Goal: Information Seeking & Learning: Compare options

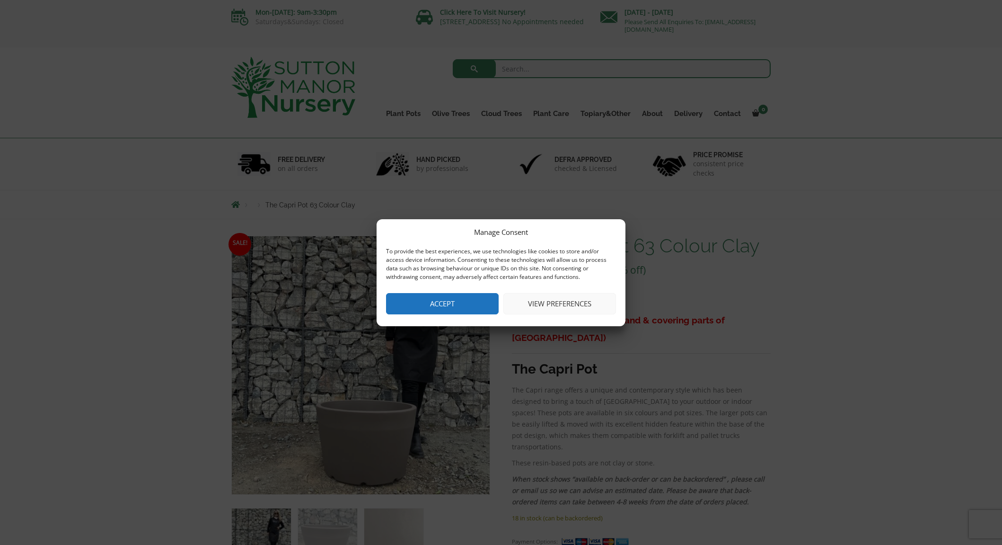
click at [460, 301] on button "Accept" at bounding box center [442, 303] width 113 height 21
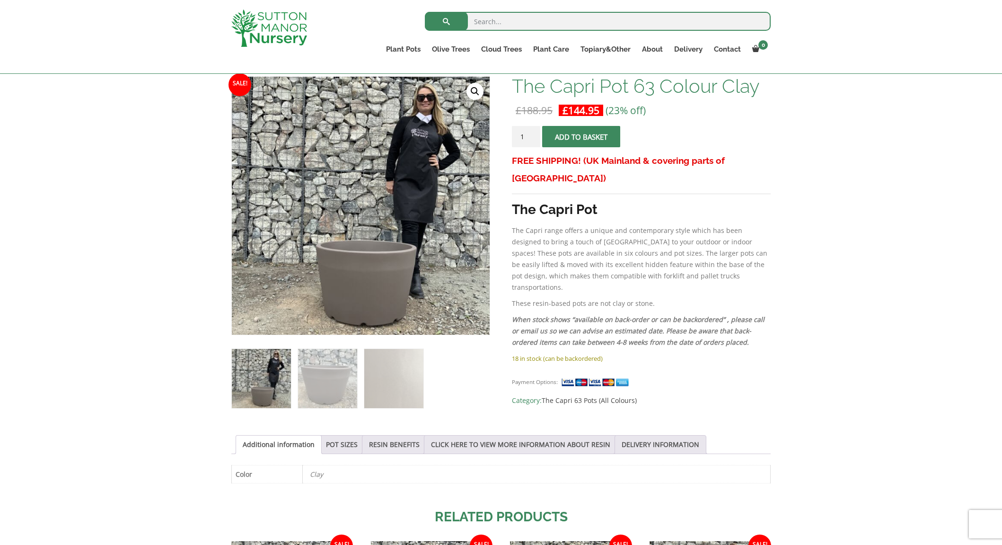
scroll to position [143, 0]
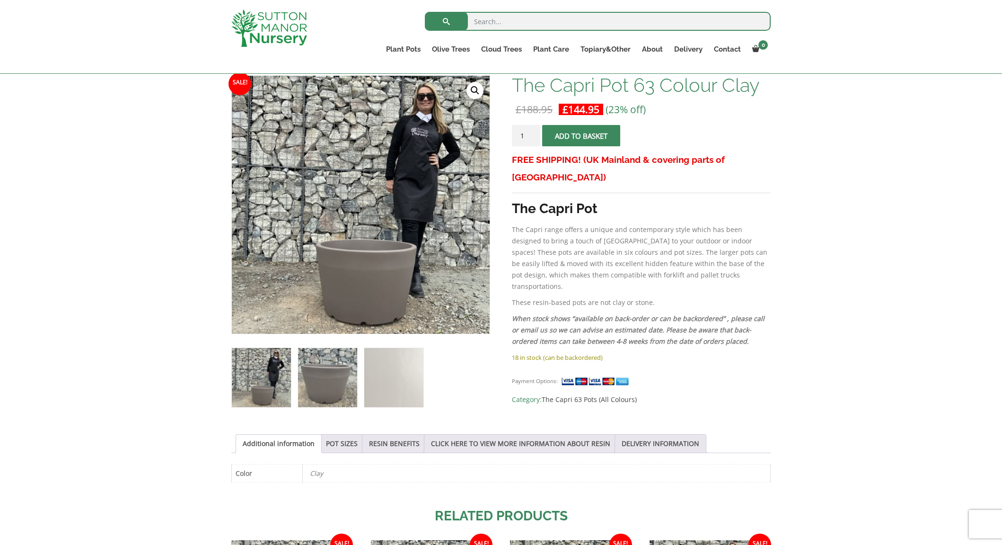
click at [317, 371] on img at bounding box center [327, 377] width 59 height 59
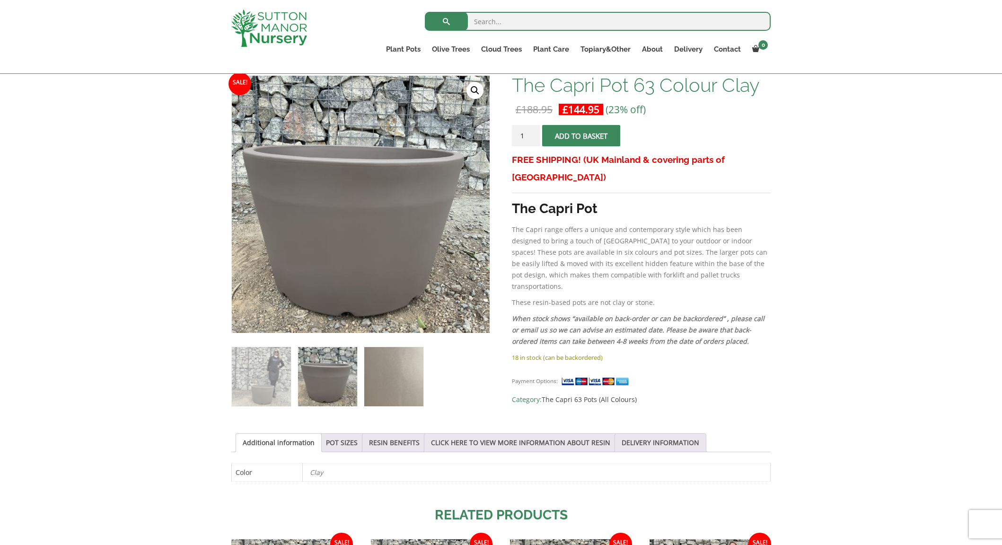
click at [389, 375] on img at bounding box center [393, 376] width 59 height 59
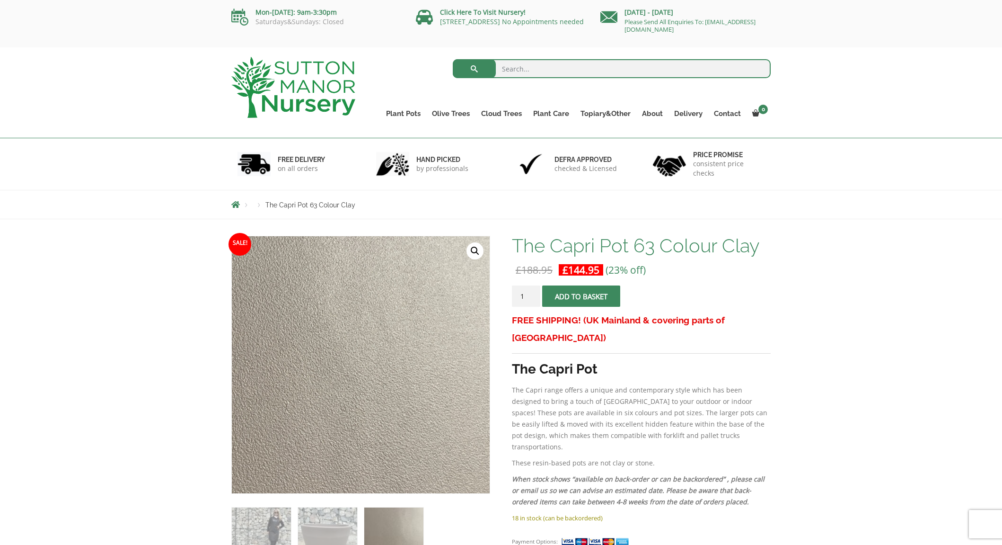
scroll to position [0, 0]
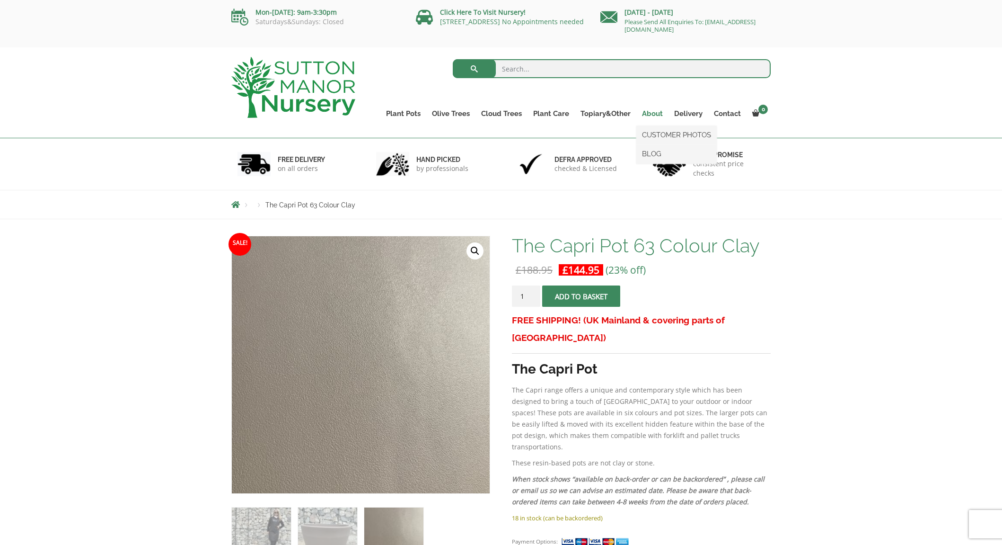
click at [661, 115] on link "About" at bounding box center [652, 113] width 32 height 13
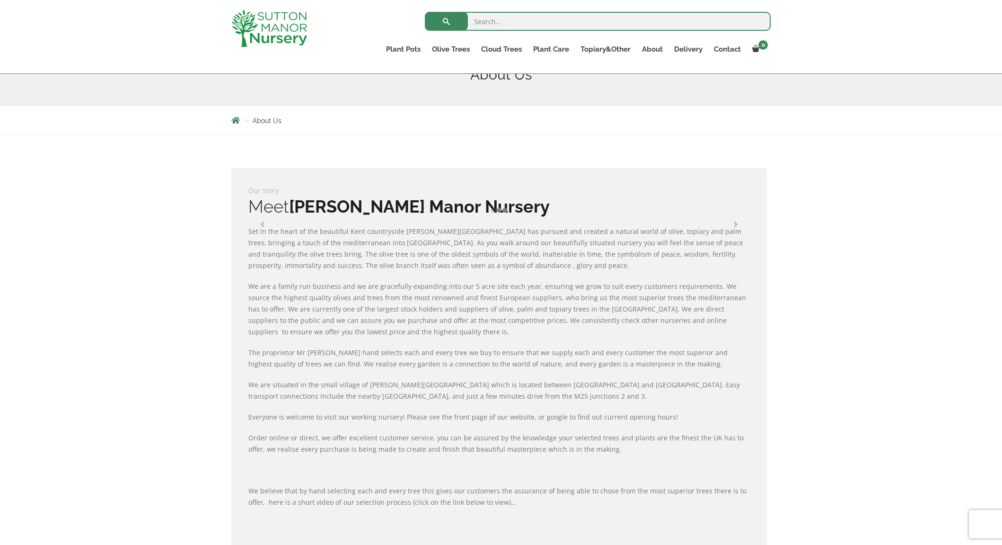
scroll to position [106, 0]
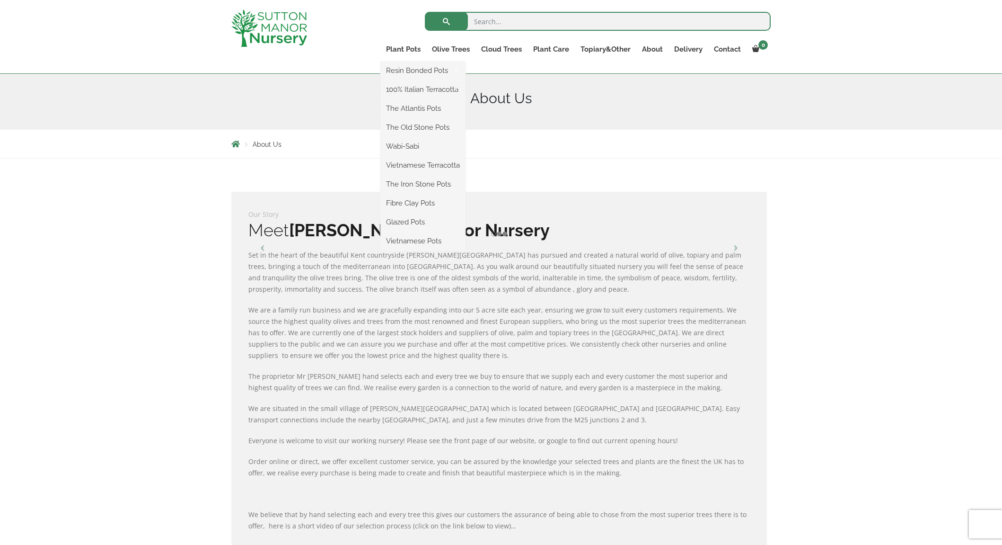
click at [400, 62] on ul "Resin Bonded Pots The Amalfi Pots The Milan Pots The Capri Pots The Brunello Po…" at bounding box center [422, 156] width 85 height 189
click at [400, 50] on link "Plant Pots" at bounding box center [403, 49] width 46 height 13
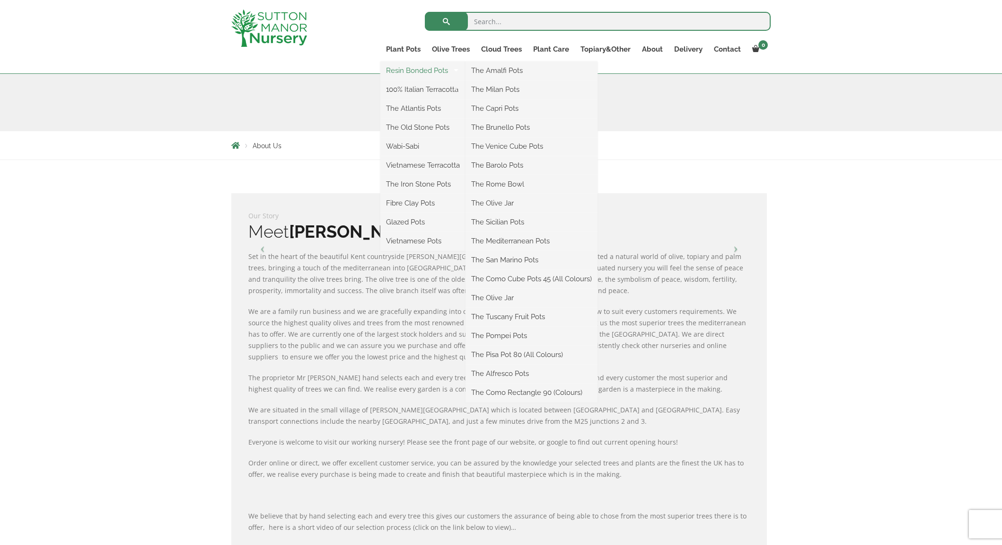
click at [405, 70] on link "Resin Bonded Pots" at bounding box center [422, 70] width 85 height 14
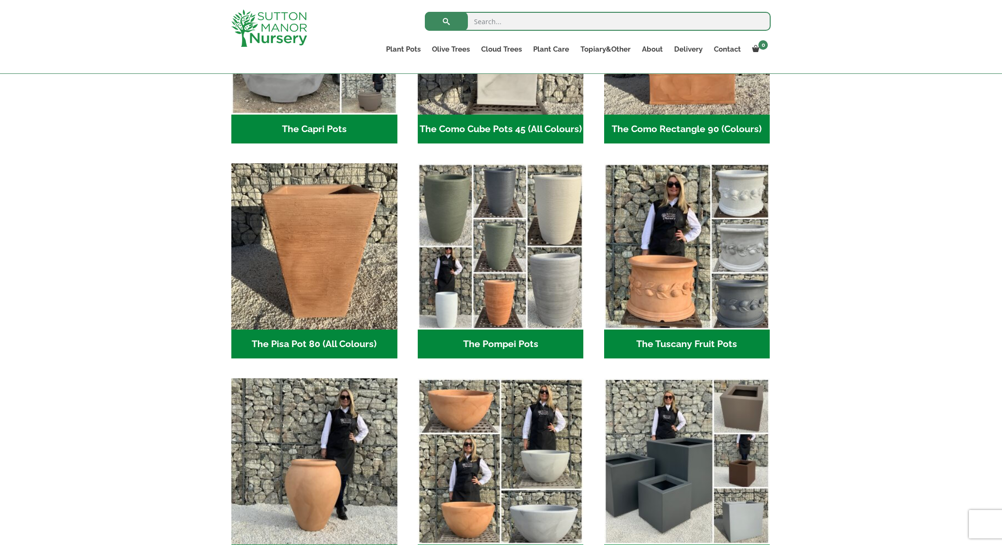
scroll to position [591, 0]
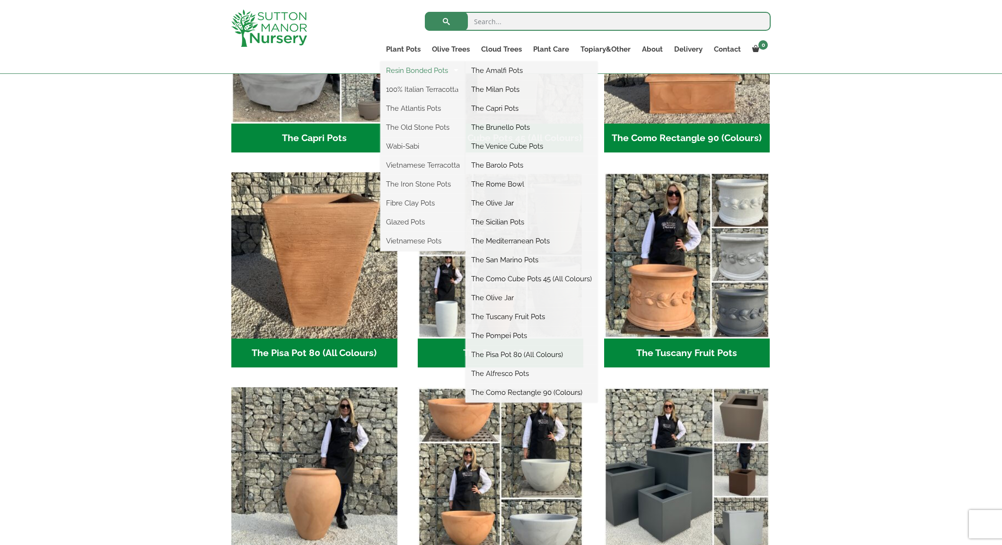
click at [414, 69] on link "Resin Bonded Pots" at bounding box center [422, 70] width 85 height 14
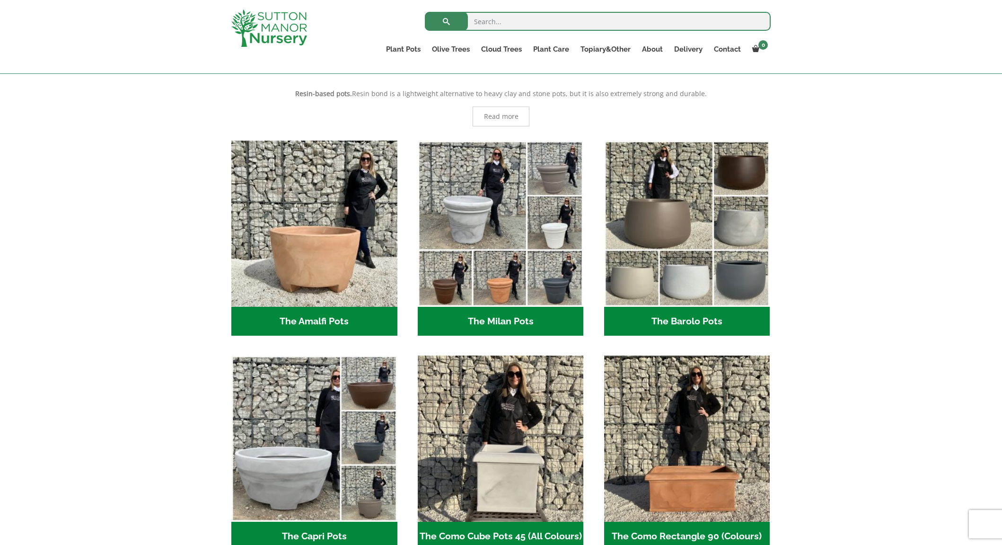
scroll to position [193, 0]
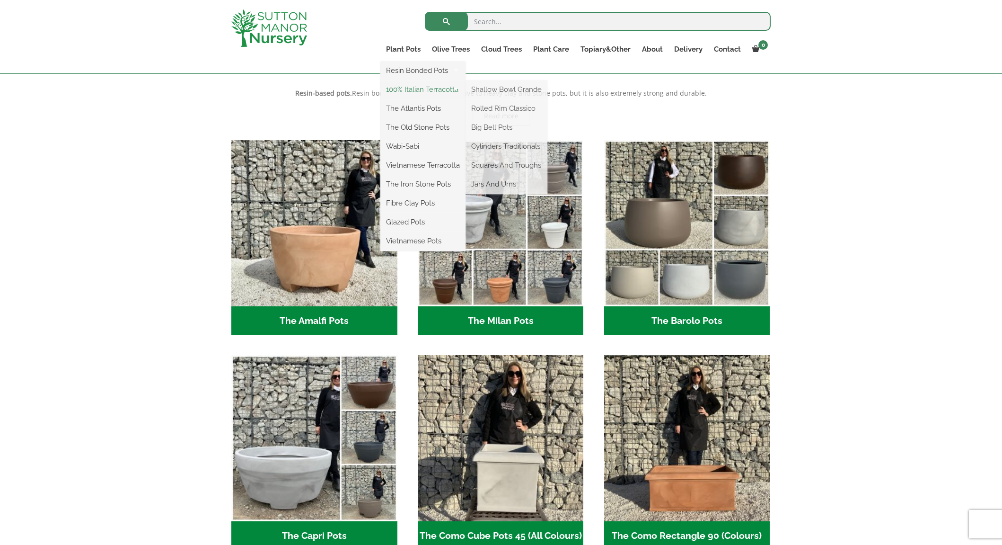
click at [406, 88] on link "100% Italian Terracotta" at bounding box center [422, 89] width 85 height 14
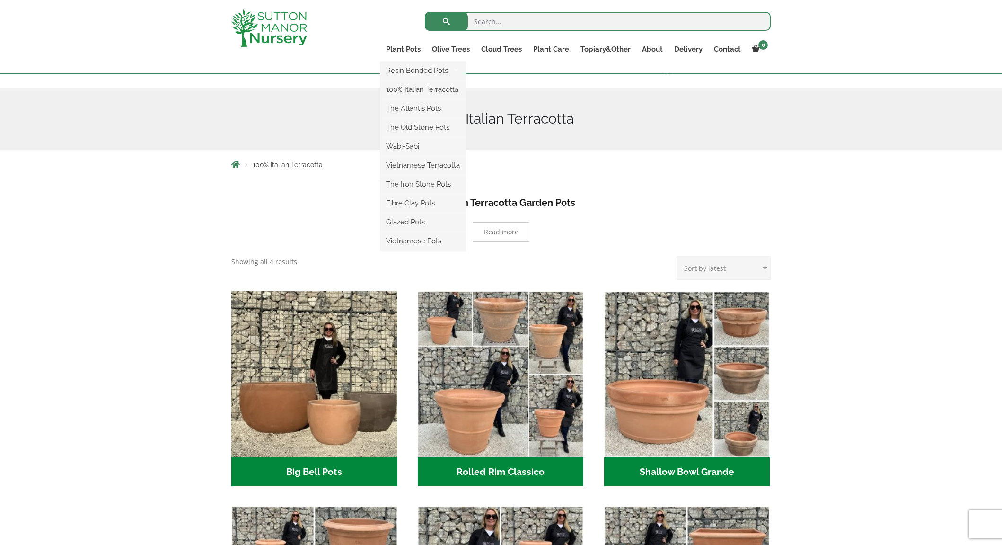
scroll to position [81, 0]
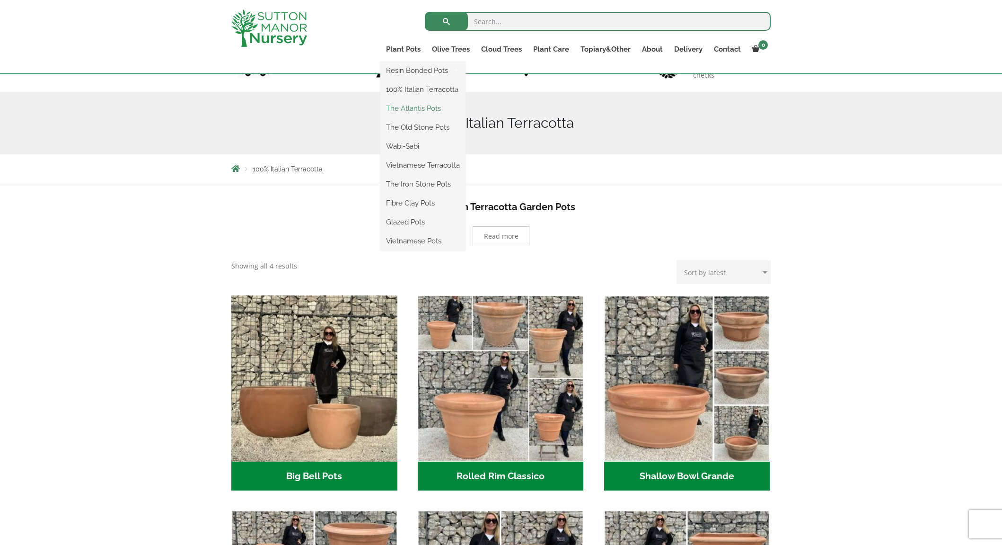
click at [410, 110] on link "The Atlantis Pots" at bounding box center [422, 108] width 85 height 14
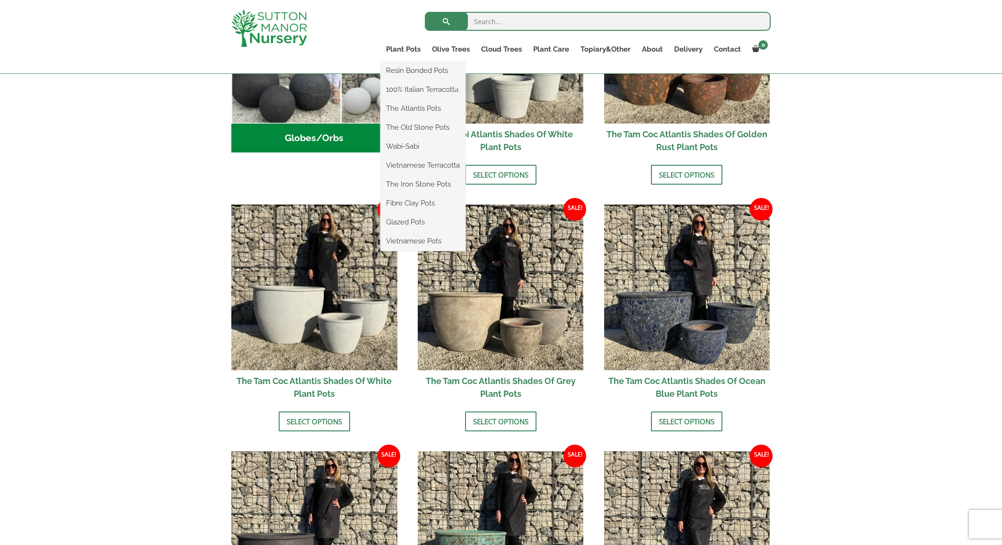
scroll to position [435, 0]
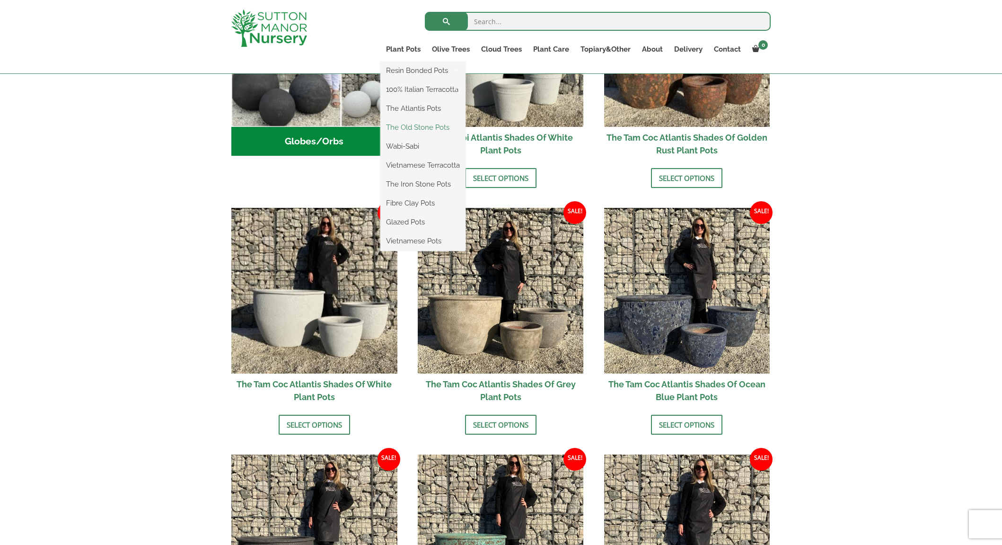
click at [409, 124] on link "The Old Stone Pots" at bounding box center [422, 127] width 85 height 14
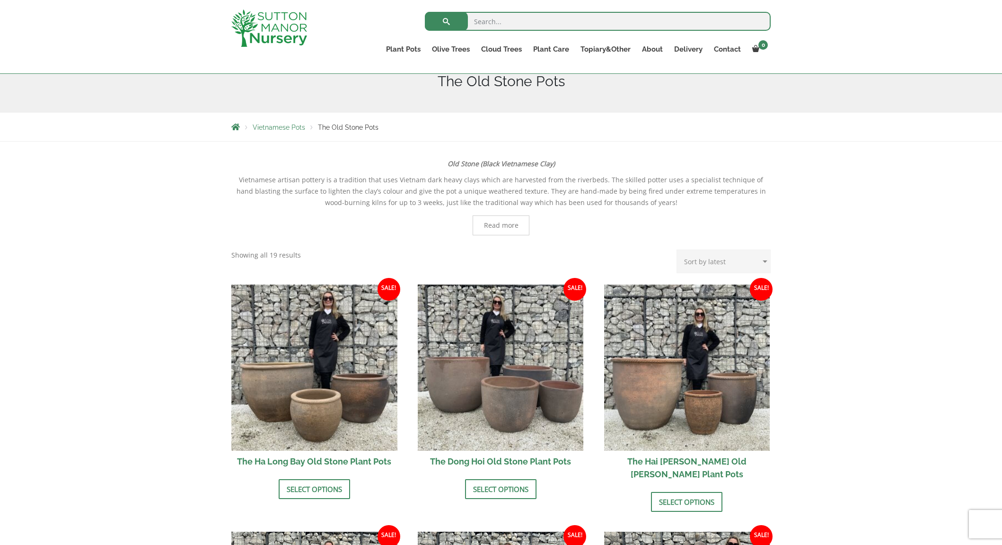
scroll to position [96, 0]
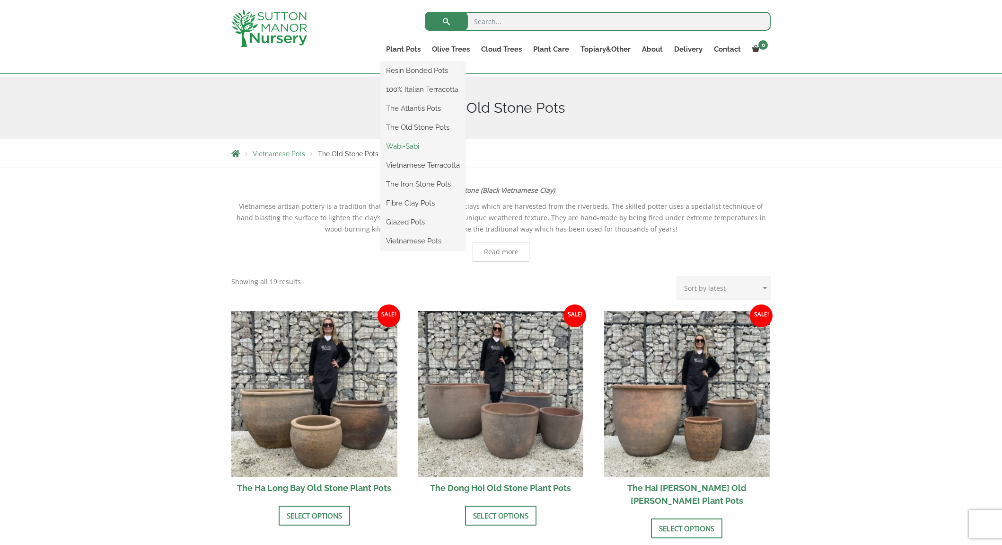
click at [404, 142] on link "Wabi-Sabi" at bounding box center [422, 146] width 85 height 14
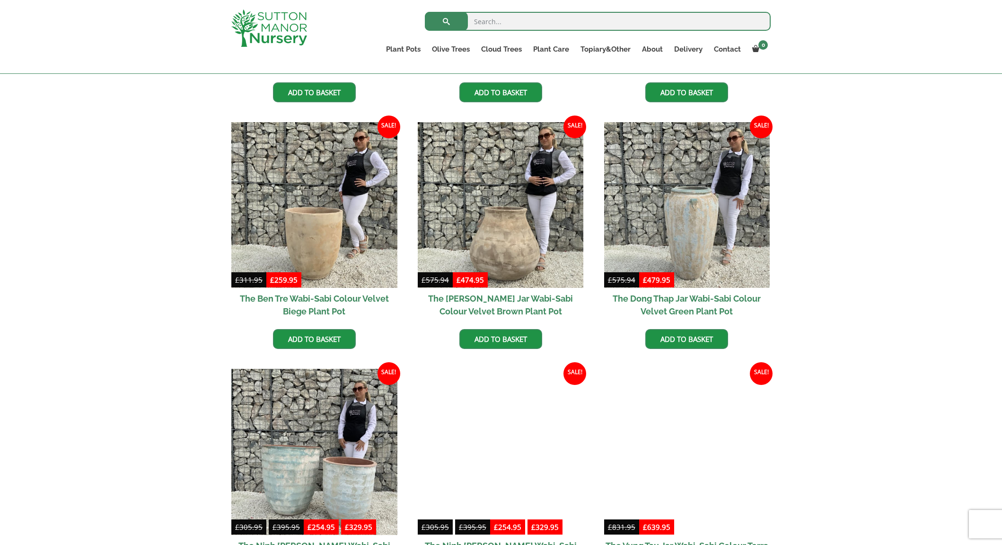
scroll to position [433, 0]
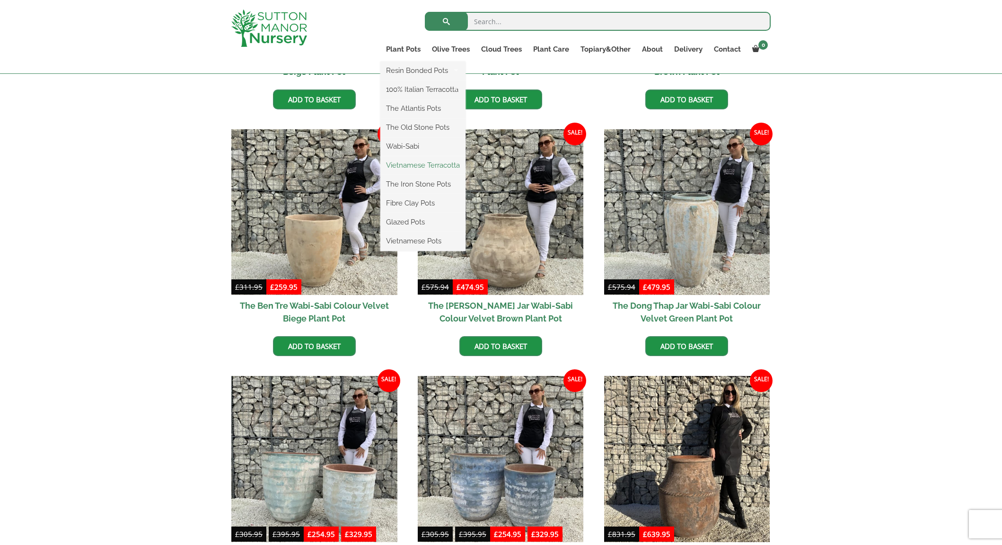
click at [408, 163] on link "Vietnamese Terracotta" at bounding box center [422, 165] width 85 height 14
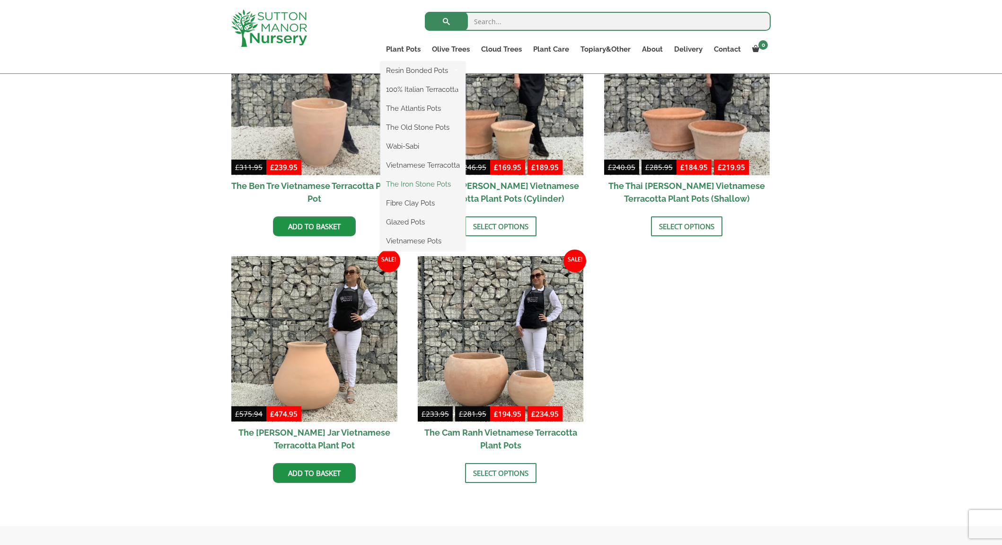
scroll to position [307, 0]
click at [409, 187] on link "The Iron Stone Pots" at bounding box center [422, 184] width 85 height 14
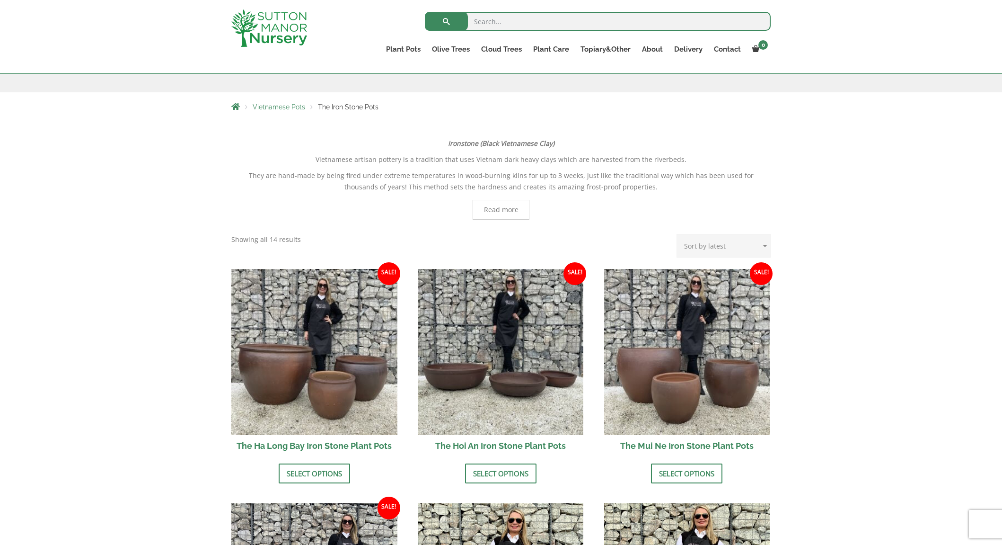
scroll to position [128, 0]
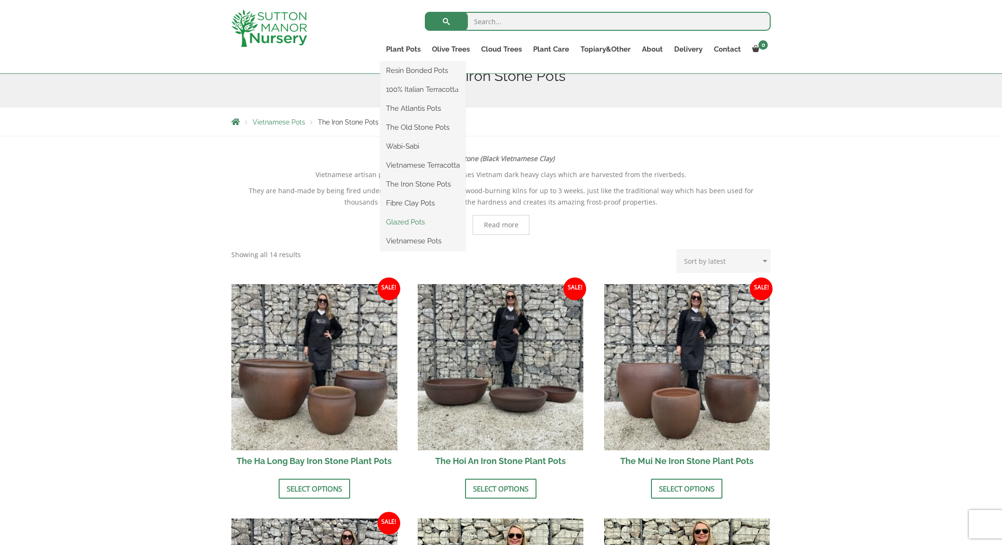
click at [415, 220] on link "Glazed Pots" at bounding box center [422, 222] width 85 height 14
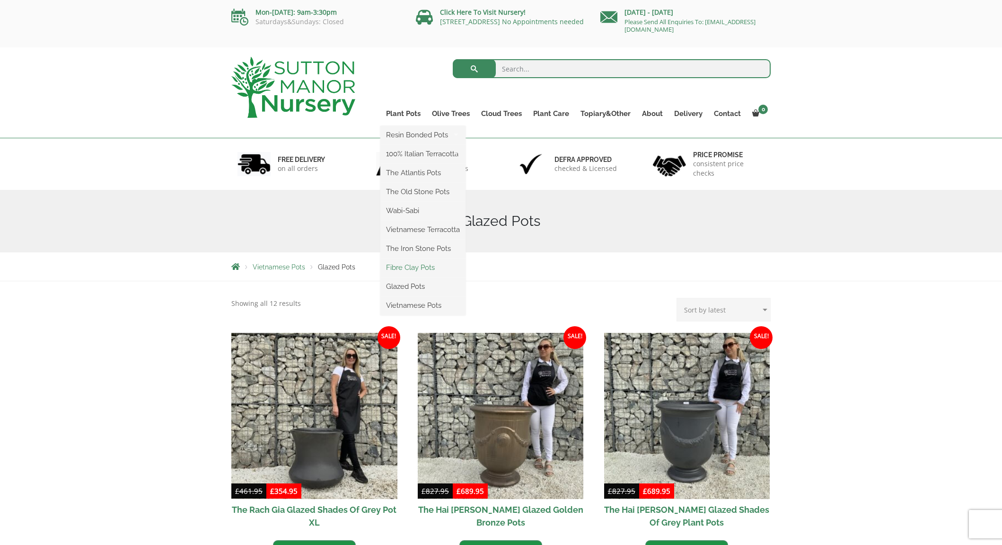
click at [405, 267] on link "Fibre Clay Pots" at bounding box center [422, 267] width 85 height 14
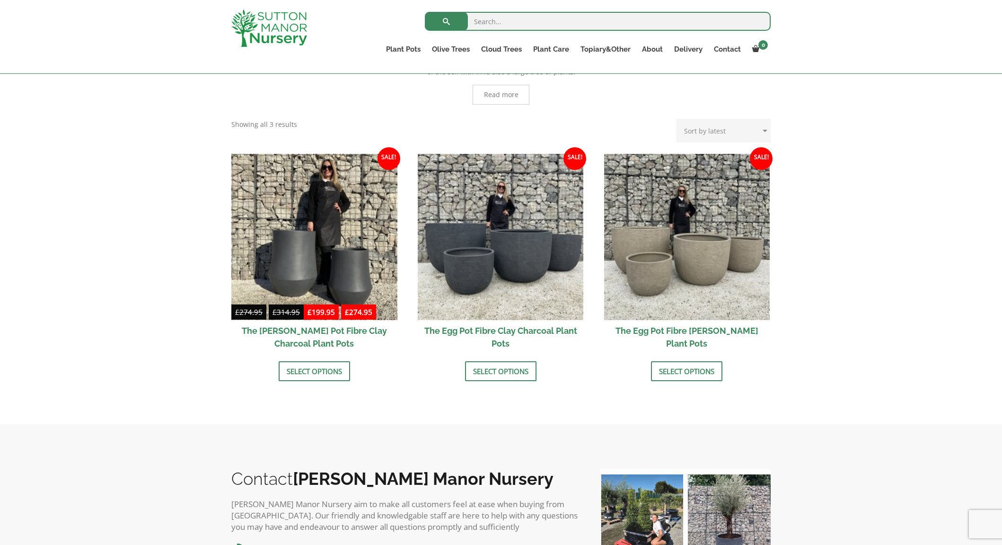
scroll to position [268, 0]
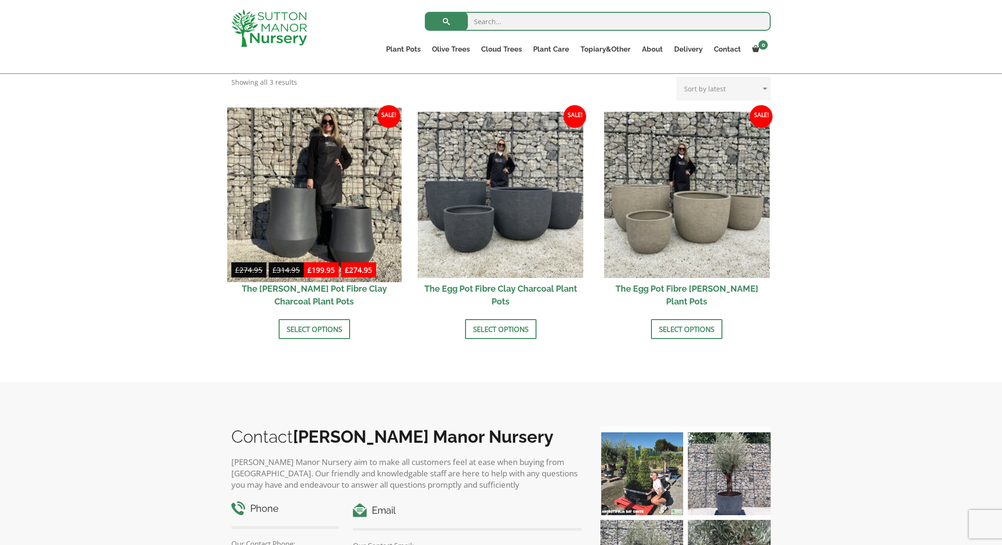
click at [338, 245] on img at bounding box center [314, 194] width 174 height 174
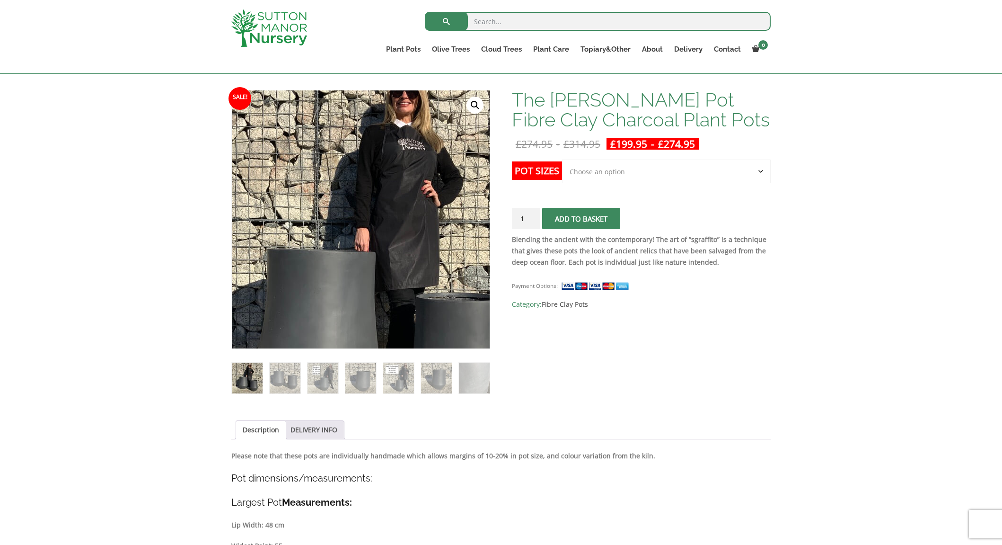
scroll to position [192, 0]
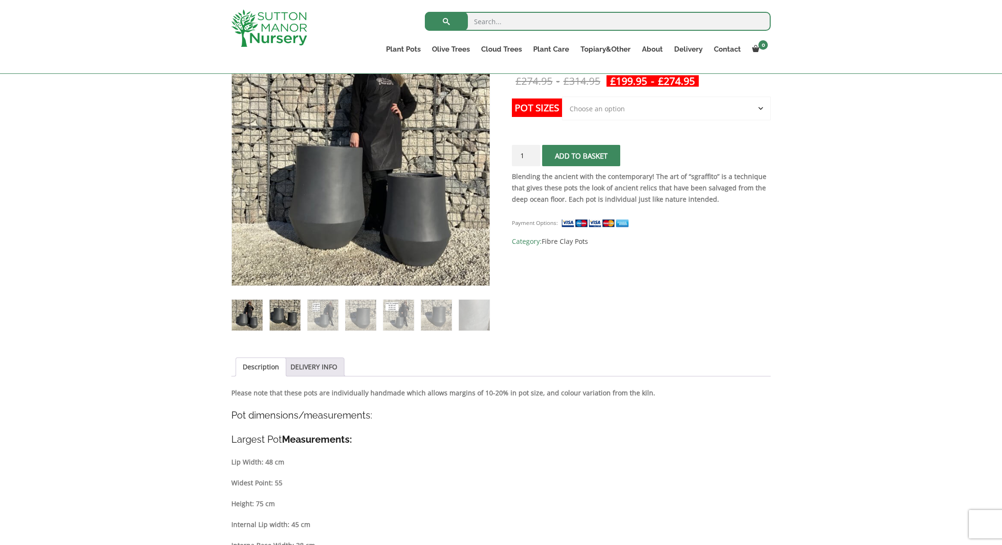
click at [288, 314] on img at bounding box center [285, 315] width 31 height 31
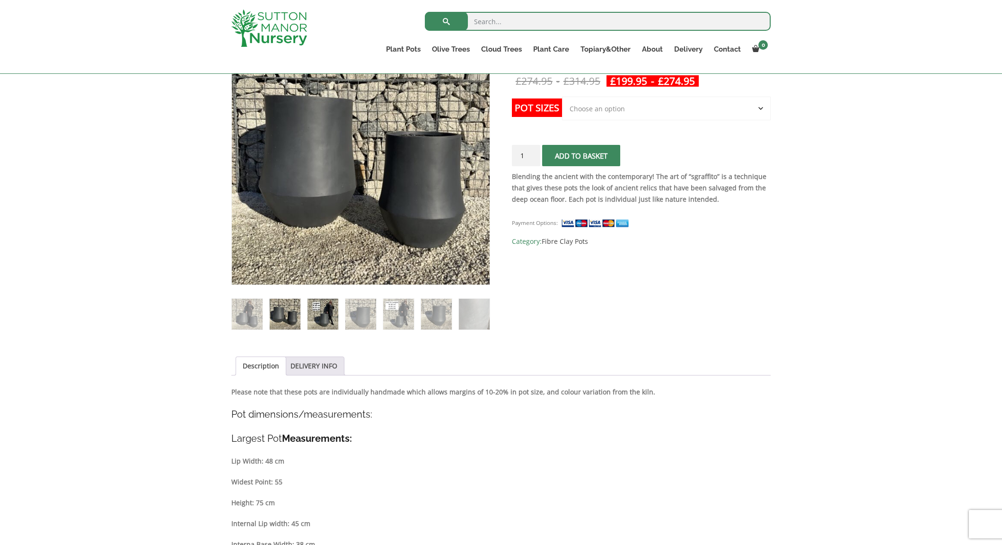
click at [315, 313] on img at bounding box center [323, 314] width 31 height 31
